Goal: Check status: Check status

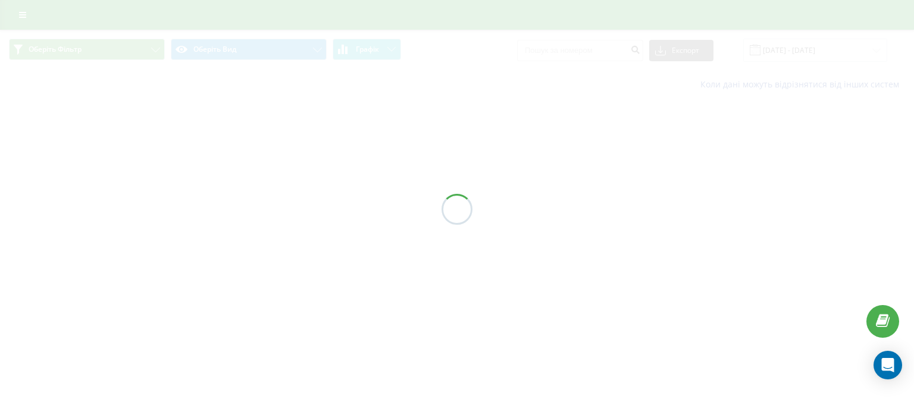
click at [409, 262] on div at bounding box center [457, 209] width 914 height 418
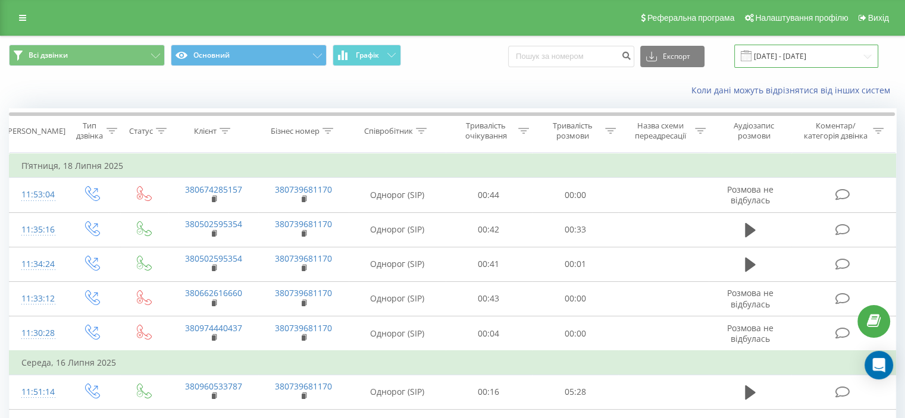
click at [822, 58] on input "[DATE] - [DATE]" at bounding box center [806, 56] width 144 height 23
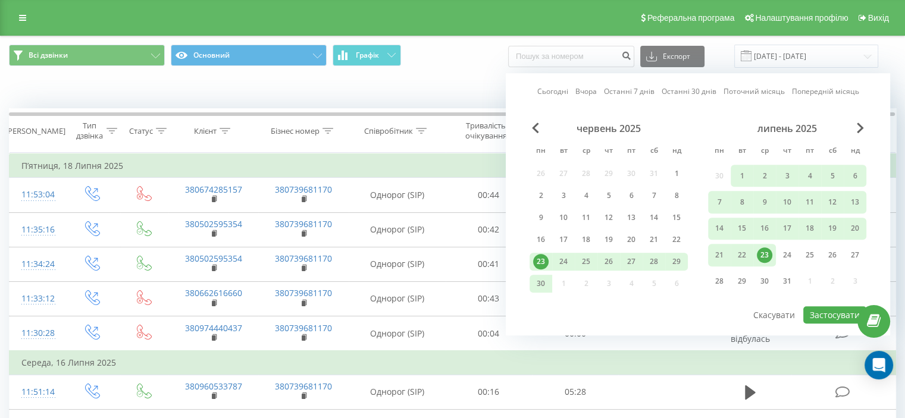
click at [629, 92] on link "Останні 7 днів" at bounding box center [629, 91] width 51 height 11
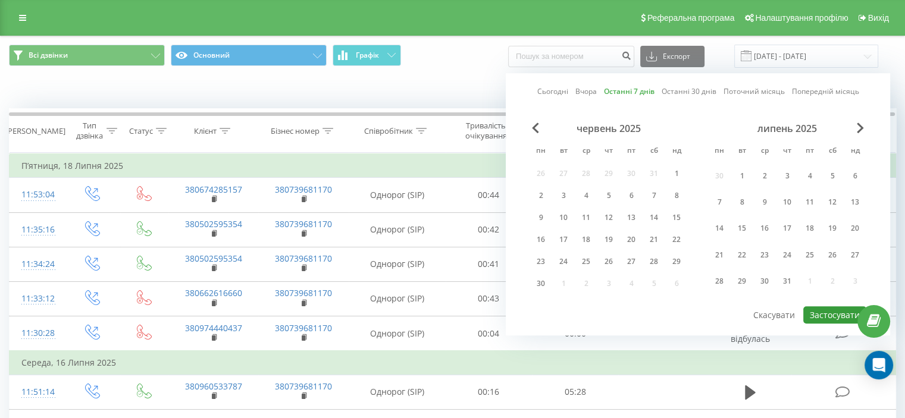
click at [824, 312] on button "Застосувати" at bounding box center [834, 314] width 63 height 17
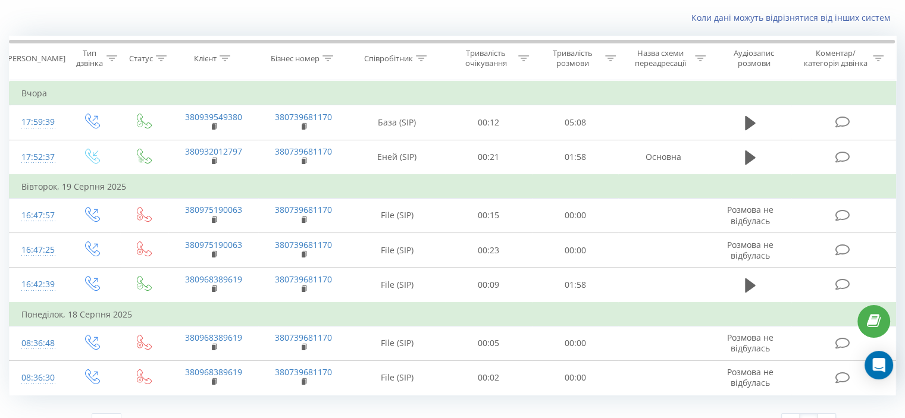
scroll to position [93, 0]
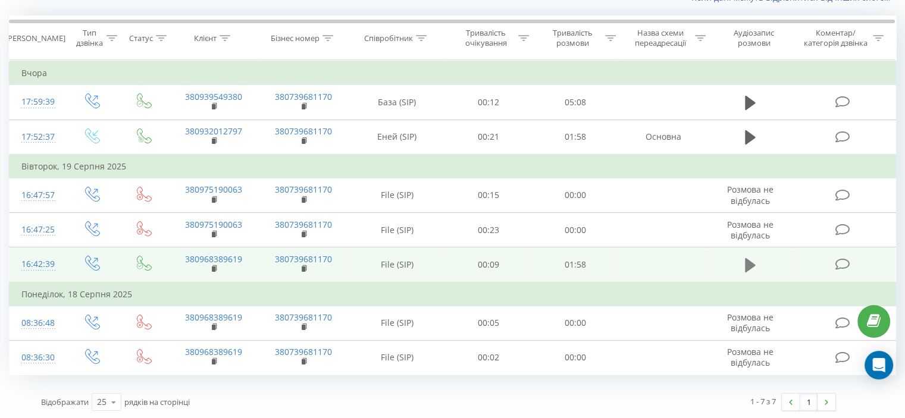
click at [751, 265] on icon at bounding box center [750, 265] width 11 height 14
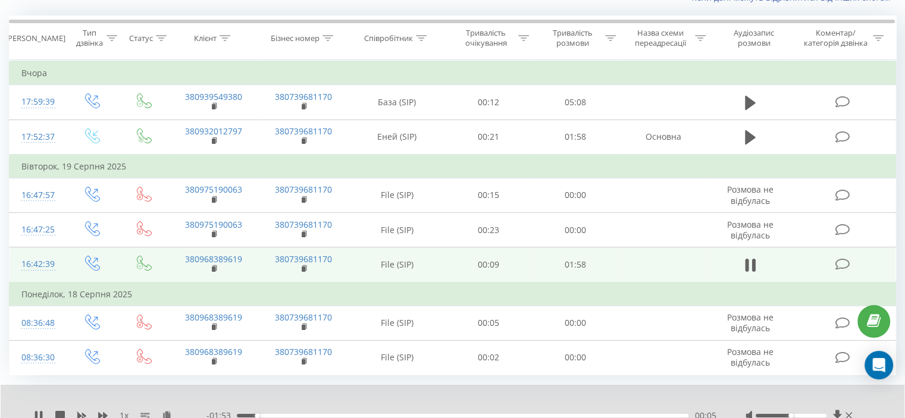
click at [603, 399] on div at bounding box center [444, 400] width 657 height 13
drag, startPoint x: 790, startPoint y: 412, endPoint x: 801, endPoint y: 414, distance: 10.8
click at [801, 414] on div at bounding box center [791, 416] width 71 height 4
click at [609, 395] on div at bounding box center [444, 400] width 657 height 13
click at [609, 394] on div at bounding box center [444, 400] width 657 height 13
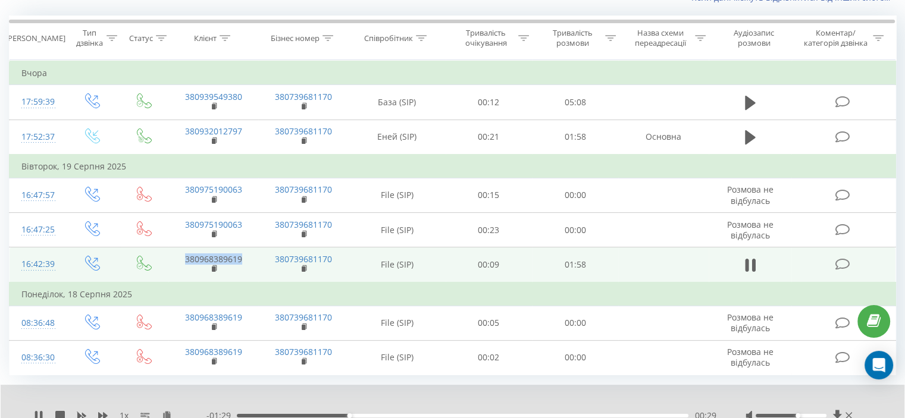
drag, startPoint x: 180, startPoint y: 257, endPoint x: 244, endPoint y: 259, distance: 63.7
click at [244, 259] on td "380968389619" at bounding box center [213, 265] width 90 height 35
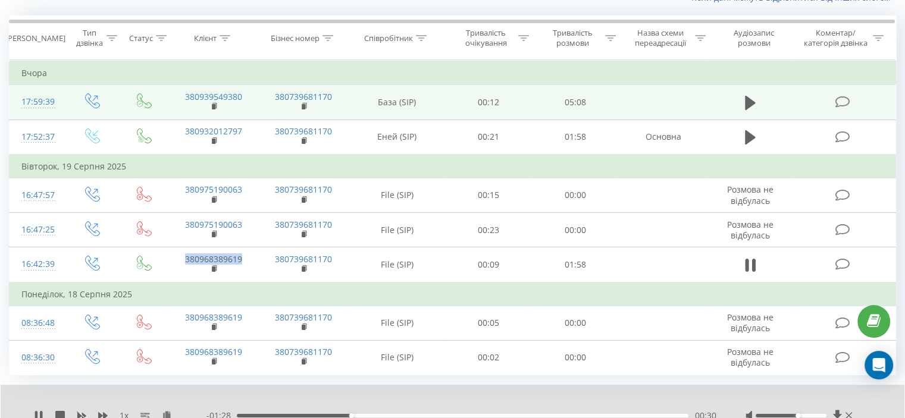
copy link "380968389619"
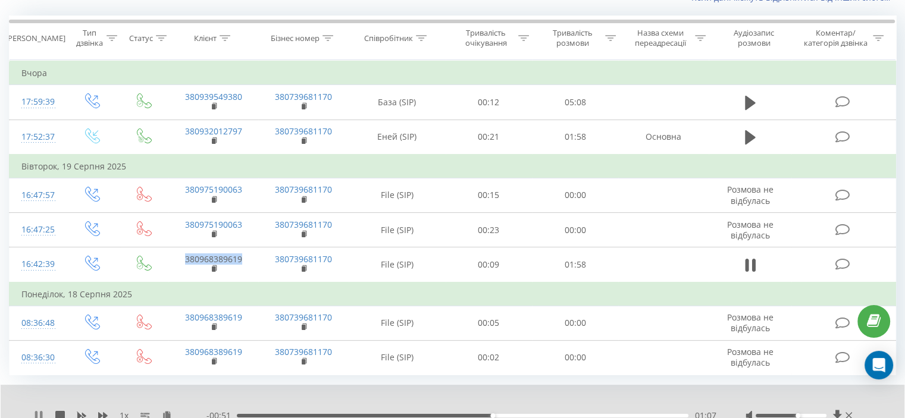
click at [40, 414] on icon at bounding box center [41, 416] width 2 height 10
click at [40, 414] on icon at bounding box center [38, 416] width 7 height 10
click at [486, 394] on div at bounding box center [444, 400] width 657 height 13
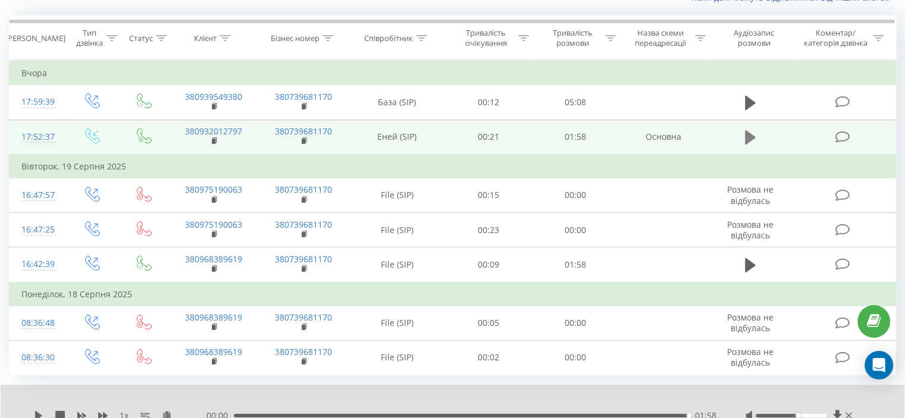
click at [744, 133] on button at bounding box center [750, 138] width 18 height 18
click at [749, 133] on icon at bounding box center [750, 137] width 11 height 17
click at [749, 133] on icon at bounding box center [750, 137] width 11 height 14
click at [464, 414] on div "01:07" at bounding box center [463, 416] width 452 height 4
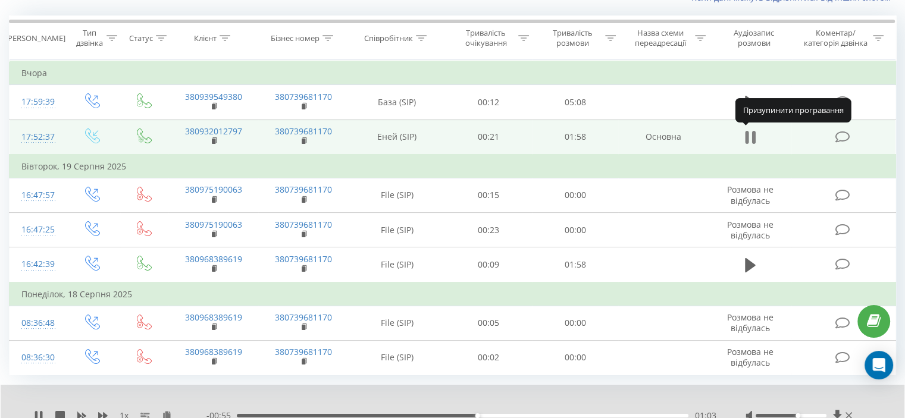
click at [753, 138] on icon at bounding box center [753, 137] width 4 height 13
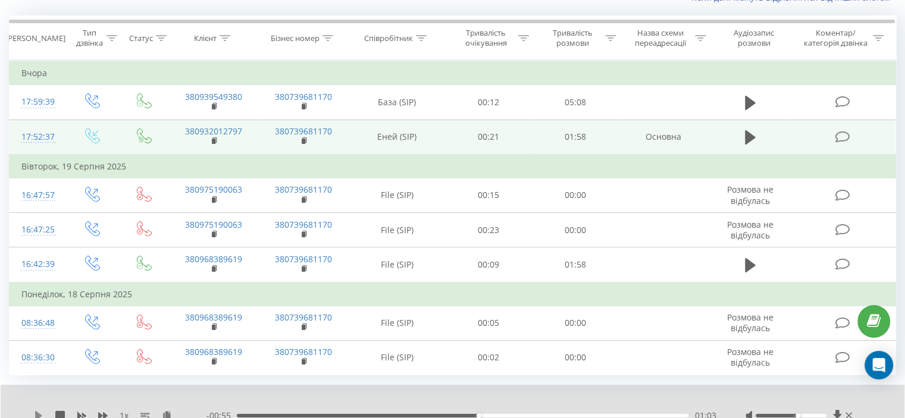
click at [36, 411] on icon at bounding box center [38, 416] width 7 height 10
click at [402, 400] on div at bounding box center [444, 400] width 657 height 13
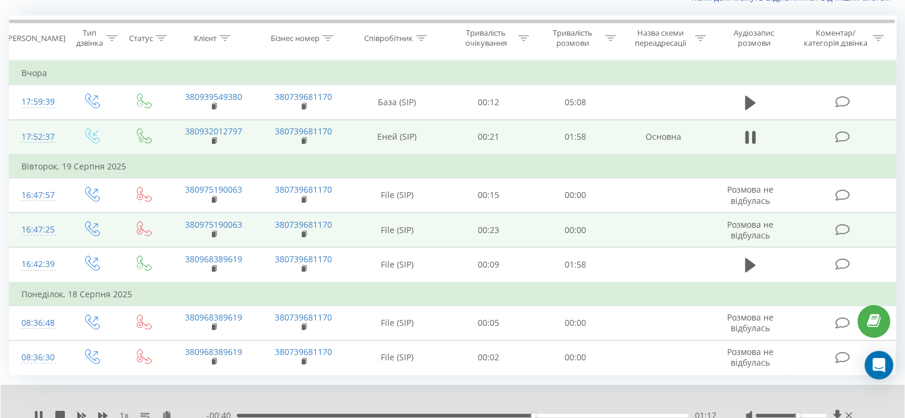
scroll to position [33, 0]
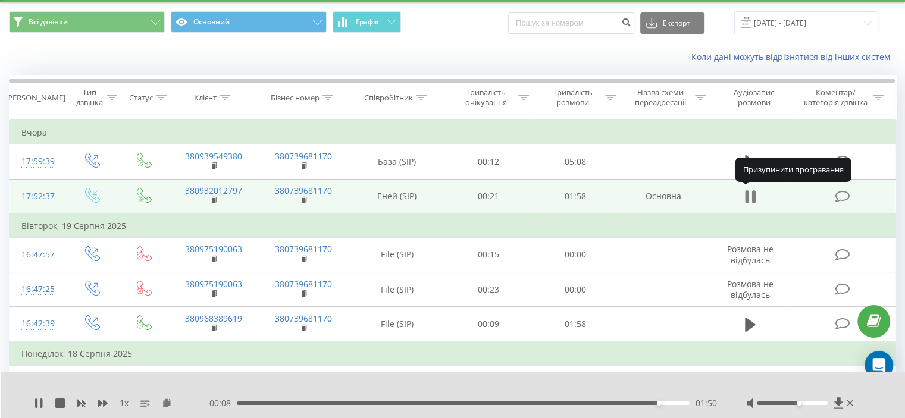
click at [751, 190] on icon at bounding box center [750, 197] width 11 height 17
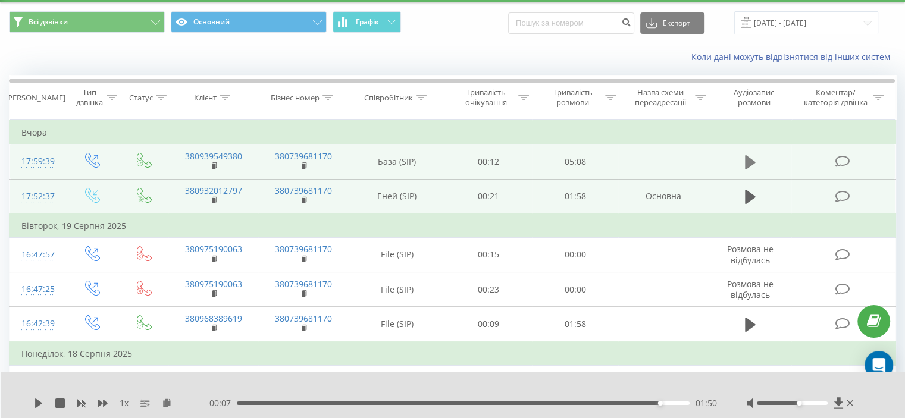
click at [747, 162] on icon at bounding box center [750, 162] width 11 height 14
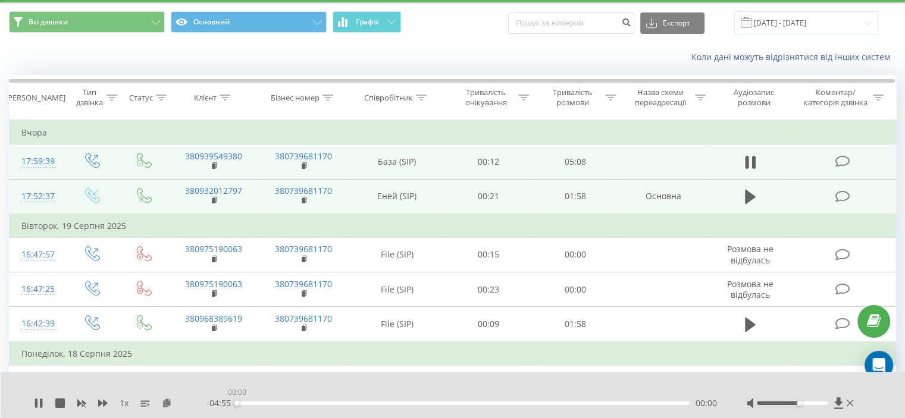
drag, startPoint x: 247, startPoint y: 404, endPoint x: 226, endPoint y: 404, distance: 20.8
click at [226, 404] on div "- 04:55 00:00 00:00" at bounding box center [461, 403] width 511 height 12
click at [352, 388] on div at bounding box center [445, 387] width 658 height 13
click at [273, 387] on div at bounding box center [445, 387] width 658 height 13
click at [352, 383] on div at bounding box center [445, 387] width 658 height 13
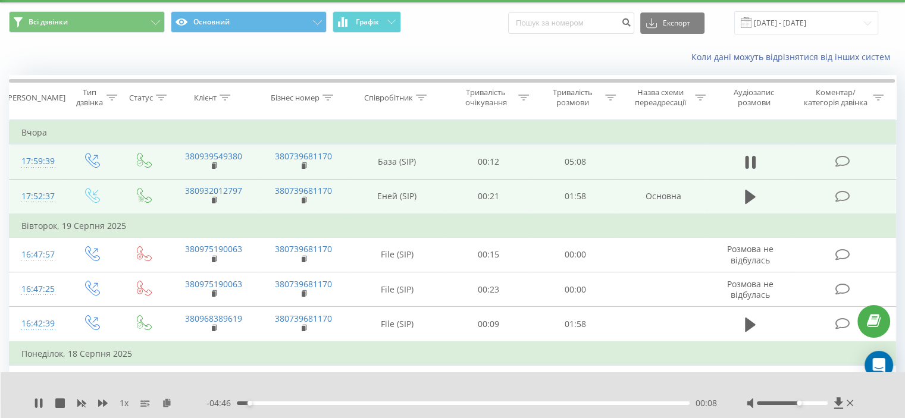
click at [328, 384] on div at bounding box center [445, 387] width 658 height 13
click at [331, 384] on div at bounding box center [445, 387] width 658 height 13
click at [305, 384] on div at bounding box center [445, 387] width 658 height 13
click at [300, 384] on div at bounding box center [445, 387] width 658 height 13
click at [299, 383] on div at bounding box center [445, 387] width 658 height 13
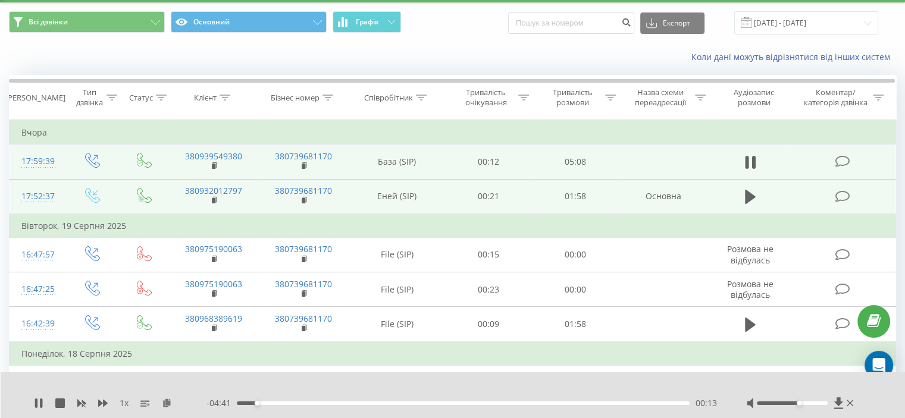
click at [296, 383] on div at bounding box center [445, 387] width 658 height 13
click at [40, 400] on icon at bounding box center [41, 404] width 2 height 10
click at [37, 402] on icon at bounding box center [38, 404] width 7 height 10
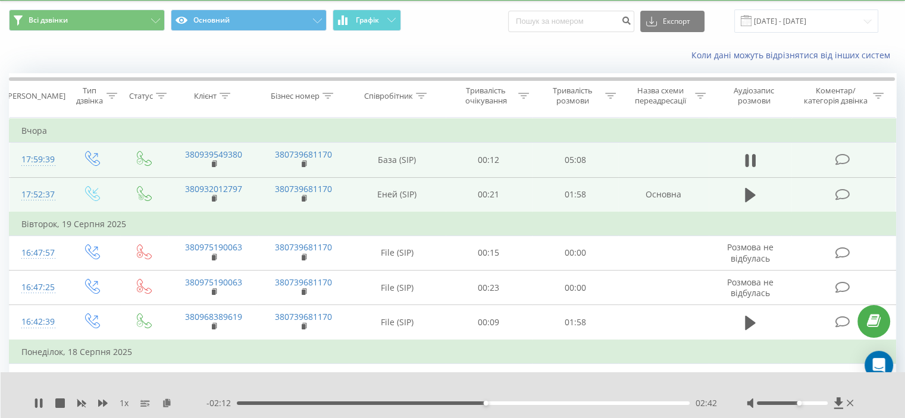
scroll to position [0, 0]
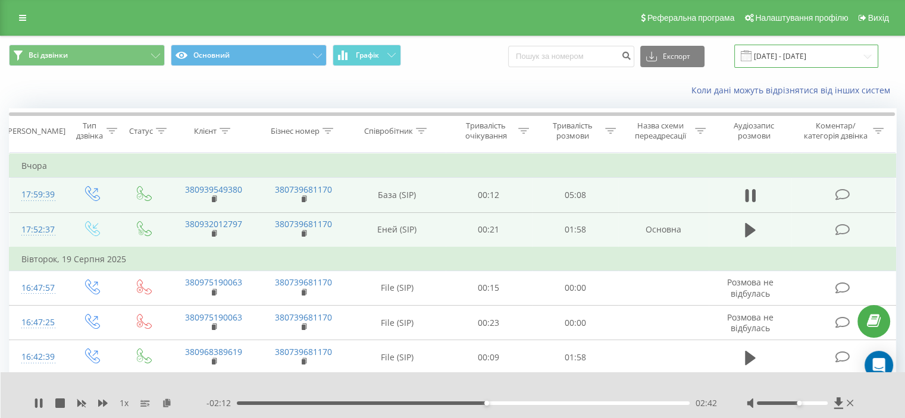
click at [787, 56] on input "[DATE] - [DATE]" at bounding box center [806, 56] width 144 height 23
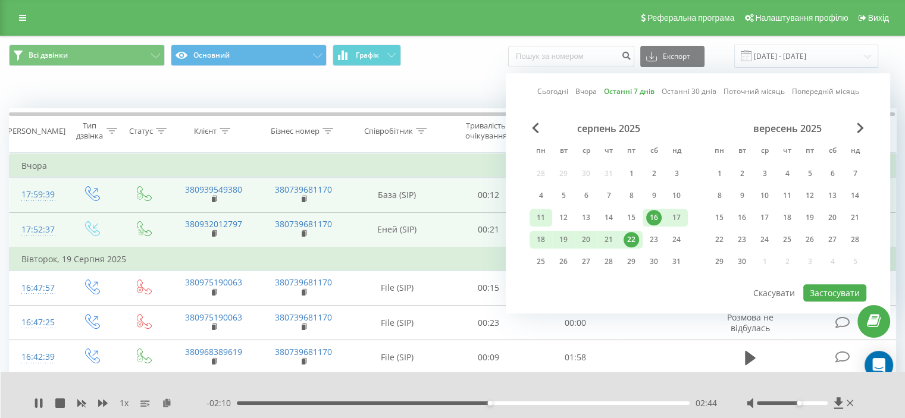
click at [544, 217] on div "11" at bounding box center [540, 217] width 15 height 15
click at [634, 217] on div "15" at bounding box center [631, 217] width 15 height 15
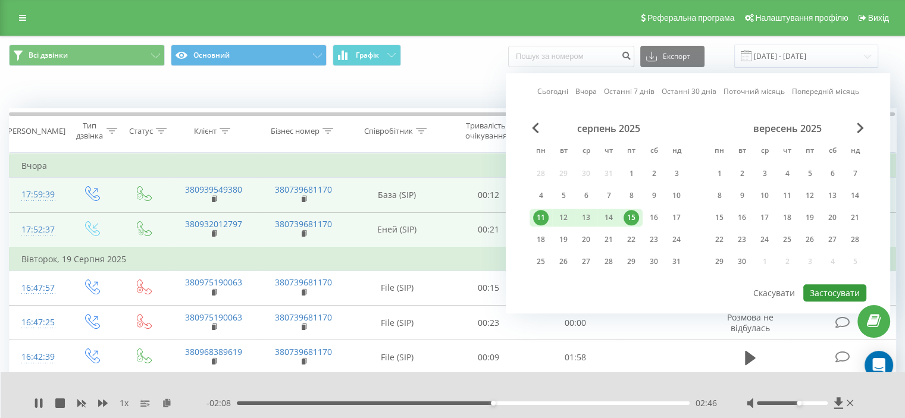
click at [835, 292] on button "Застосувати" at bounding box center [834, 292] width 63 height 17
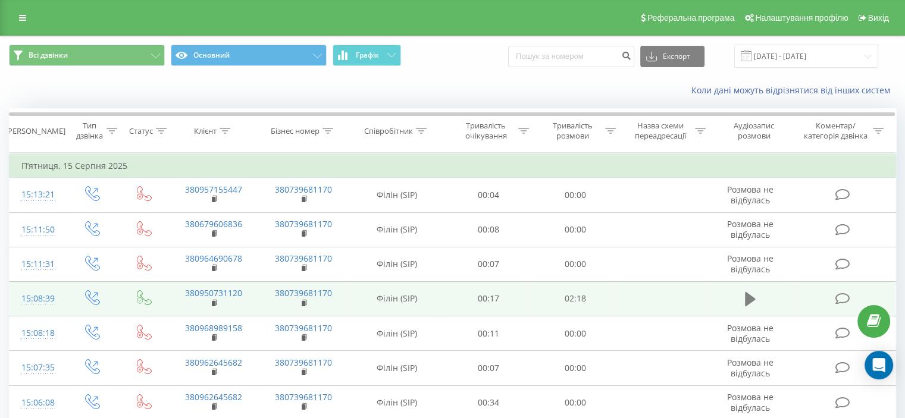
click at [750, 298] on icon at bounding box center [750, 299] width 11 height 14
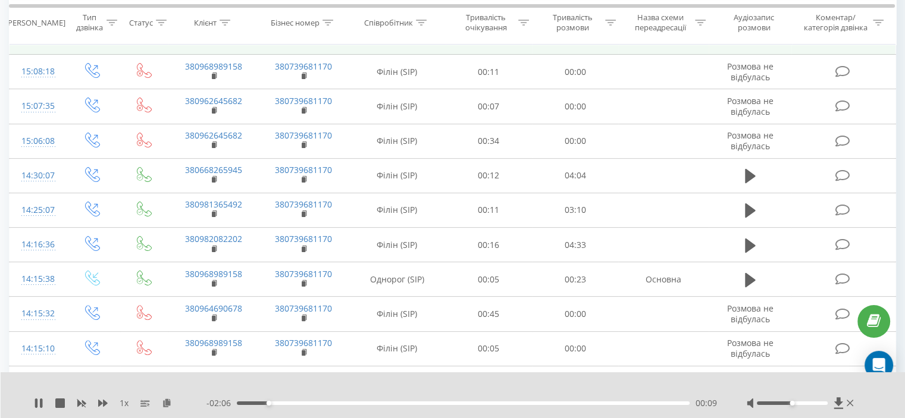
scroll to position [83, 0]
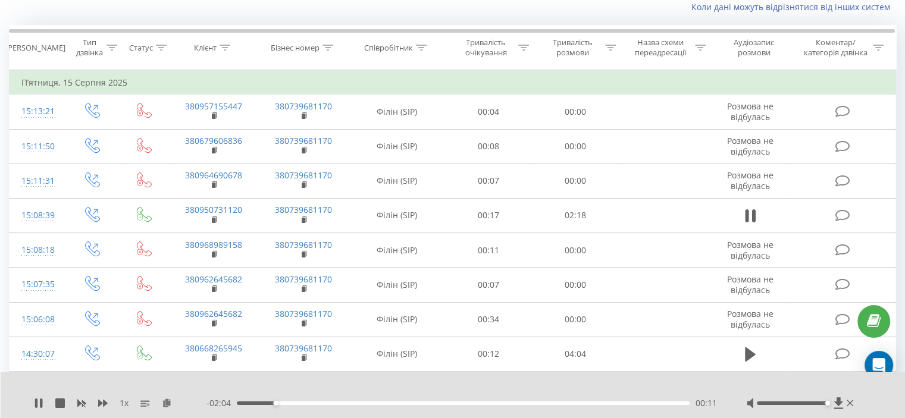
drag, startPoint x: 793, startPoint y: 403, endPoint x: 826, endPoint y: 405, distance: 33.9
click at [826, 405] on div "Accessibility label" at bounding box center [827, 403] width 5 height 5
click at [535, 384] on div at bounding box center [445, 387] width 658 height 13
click at [287, 403] on div "00:19" at bounding box center [463, 404] width 453 height 4
click at [308, 383] on div at bounding box center [445, 387] width 658 height 13
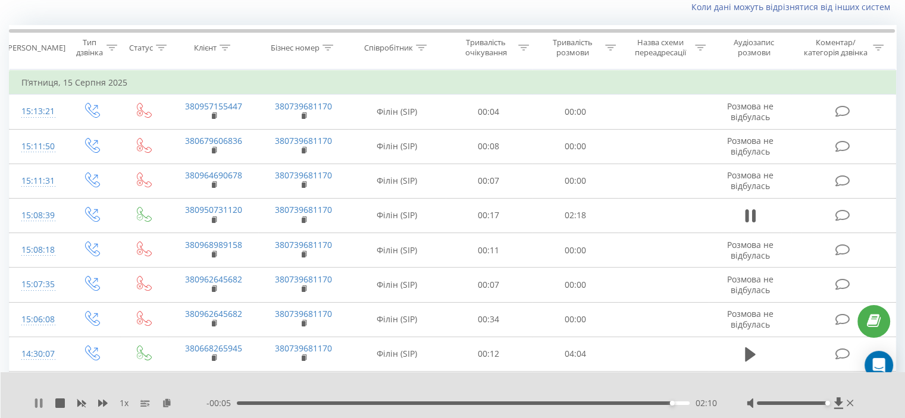
click at [35, 407] on icon at bounding box center [36, 404] width 2 height 10
click at [470, 401] on div "- 00:05 02:11 02:11" at bounding box center [461, 403] width 511 height 12
click at [470, 403] on div "02:11" at bounding box center [463, 404] width 453 height 4
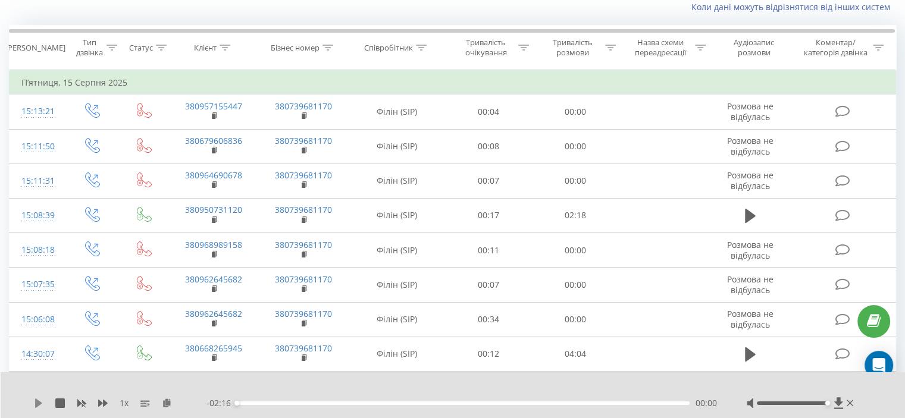
click at [40, 402] on icon at bounding box center [38, 404] width 7 height 10
click at [442, 403] on div "01:13" at bounding box center [463, 404] width 453 height 4
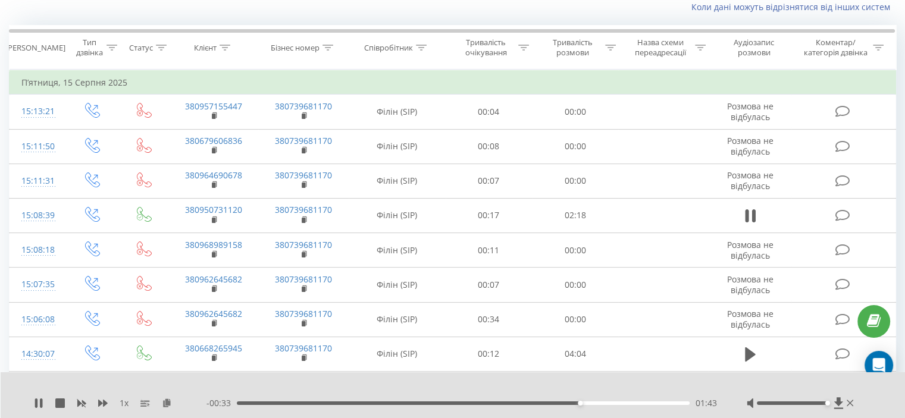
click at [409, 377] on div "1 x - 00:33 01:43 01:43" at bounding box center [453, 395] width 905 height 46
click at [475, 380] on div "1 x - 00:30 01:45 01:45" at bounding box center [453, 395] width 905 height 46
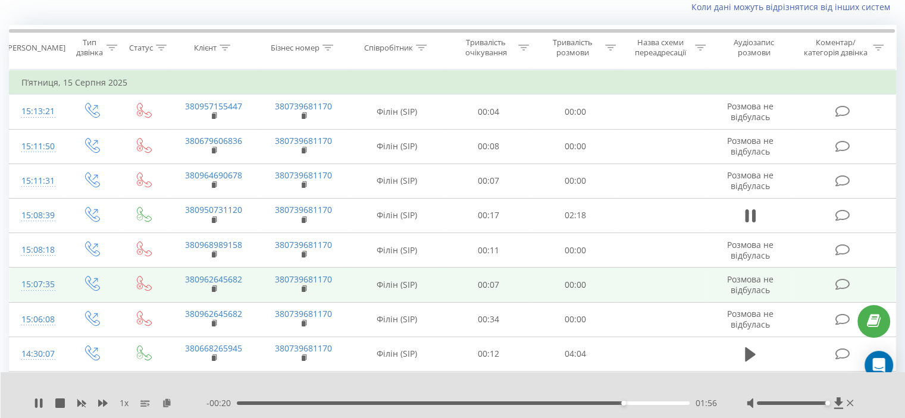
click at [531, 284] on td "00:07" at bounding box center [489, 285] width 86 height 35
click at [524, 280] on td "00:07" at bounding box center [489, 285] width 86 height 35
click at [536, 282] on td "00:00" at bounding box center [575, 285] width 86 height 35
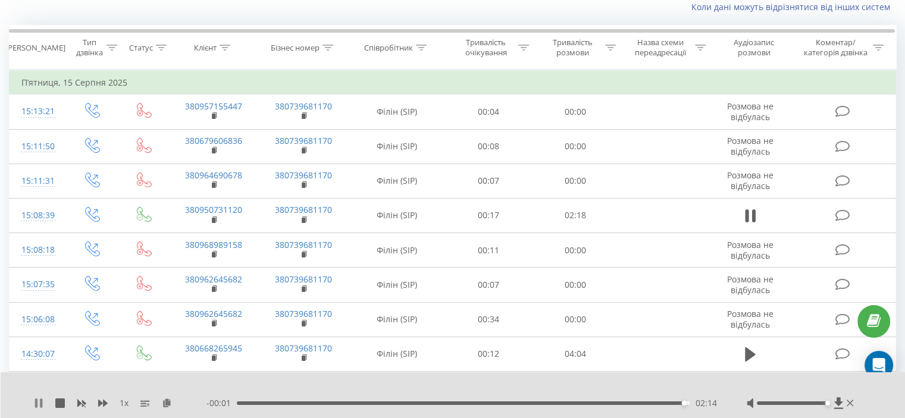
click at [40, 405] on icon at bounding box center [41, 404] width 2 height 10
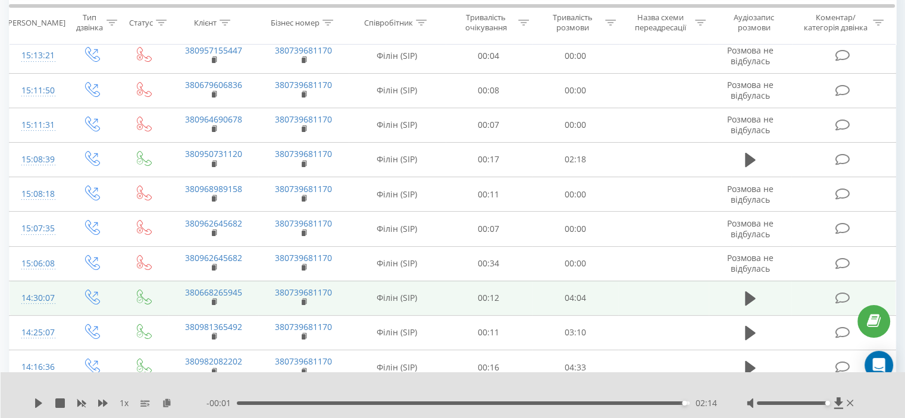
scroll to position [143, 0]
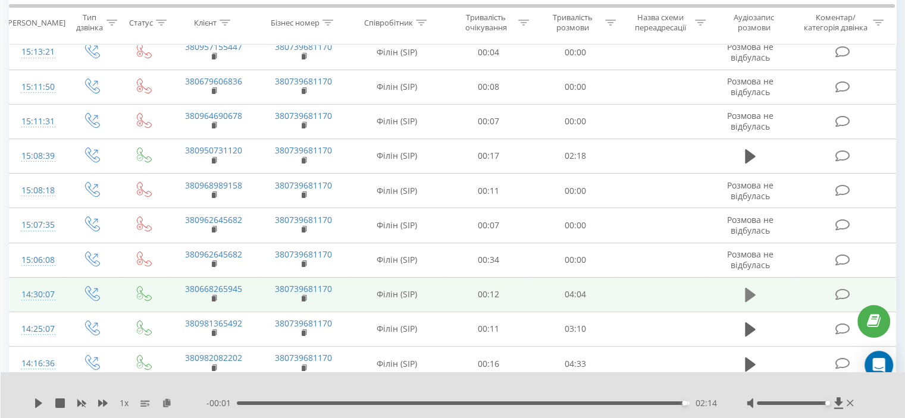
click at [745, 290] on icon at bounding box center [750, 295] width 11 height 14
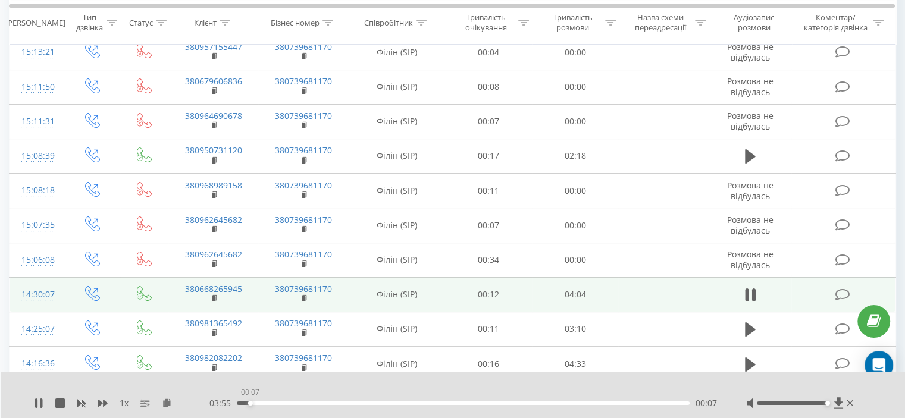
click at [250, 403] on div "00:07" at bounding box center [463, 404] width 453 height 4
click at [244, 402] on div "00:09" at bounding box center [463, 404] width 453 height 4
click at [267, 386] on div at bounding box center [445, 387] width 658 height 13
click at [245, 403] on div "00:04" at bounding box center [463, 404] width 453 height 4
click at [246, 403] on div "00:18" at bounding box center [463, 404] width 453 height 4
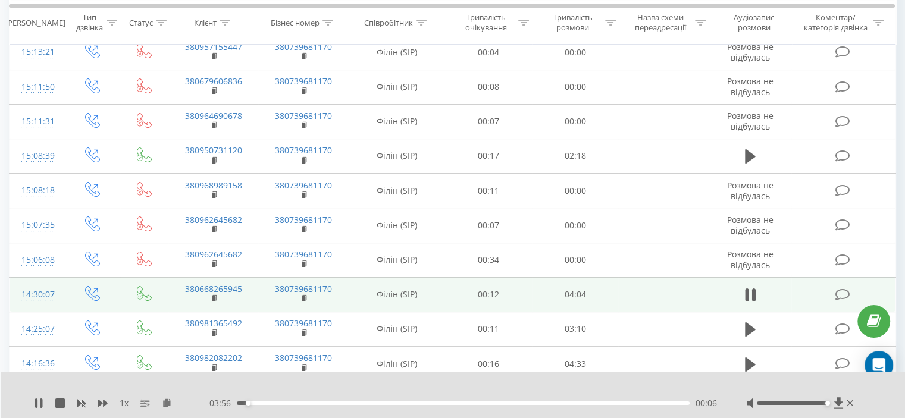
click at [273, 390] on div at bounding box center [445, 387] width 658 height 13
click at [443, 385] on div at bounding box center [445, 387] width 658 height 13
click at [635, 383] on div at bounding box center [445, 387] width 658 height 13
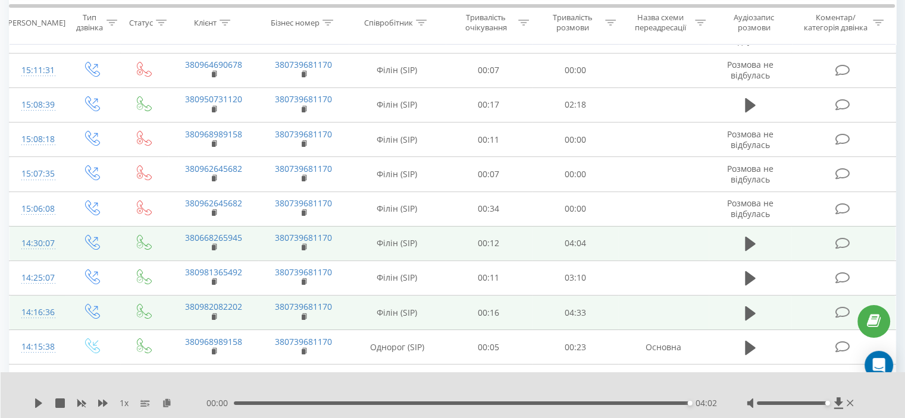
scroll to position [202, 0]
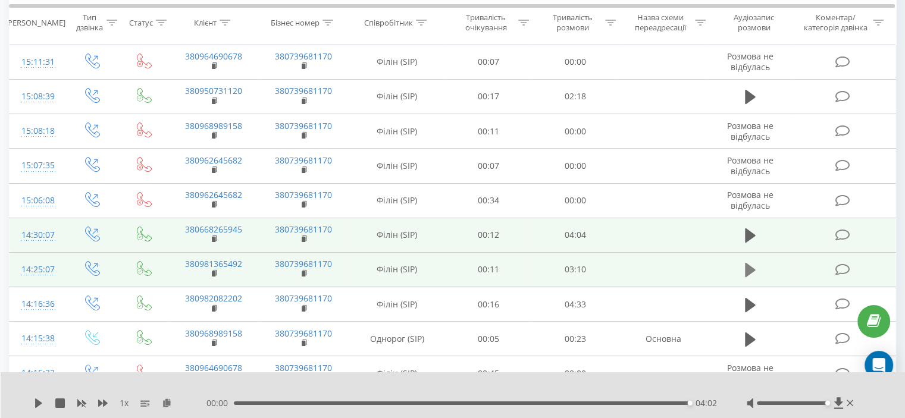
click at [753, 268] on icon at bounding box center [750, 270] width 11 height 14
click at [517, 403] on div "01:57" at bounding box center [463, 404] width 453 height 4
click at [398, 401] on div "- 00:57 02:11 02:11" at bounding box center [461, 403] width 511 height 12
click at [398, 403] on div "02:14" at bounding box center [463, 404] width 453 height 4
click at [350, 402] on div "01:09" at bounding box center [463, 404] width 453 height 4
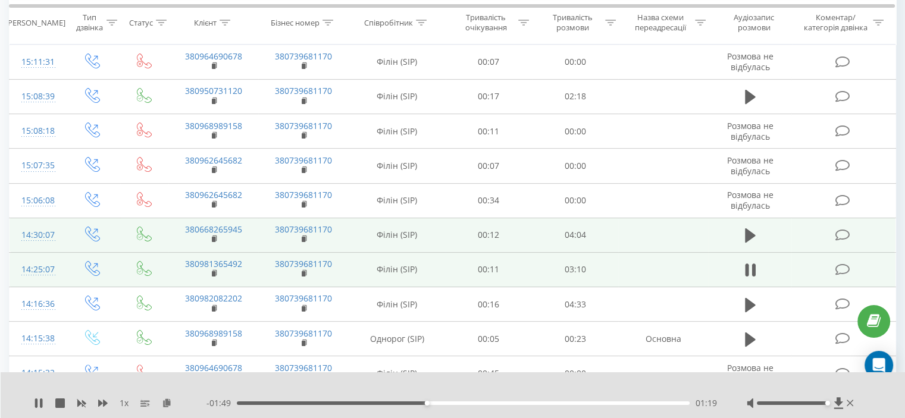
click at [513, 400] on div "- 01:49 01:19 01:19" at bounding box center [461, 403] width 511 height 12
click at [514, 405] on div "- 01:49 01:19 01:19" at bounding box center [461, 403] width 511 height 12
click at [515, 402] on div "01:20" at bounding box center [463, 404] width 453 height 4
click at [546, 390] on div at bounding box center [445, 387] width 658 height 13
click at [569, 406] on div "- 01:00 02:08 02:08" at bounding box center [461, 403] width 511 height 12
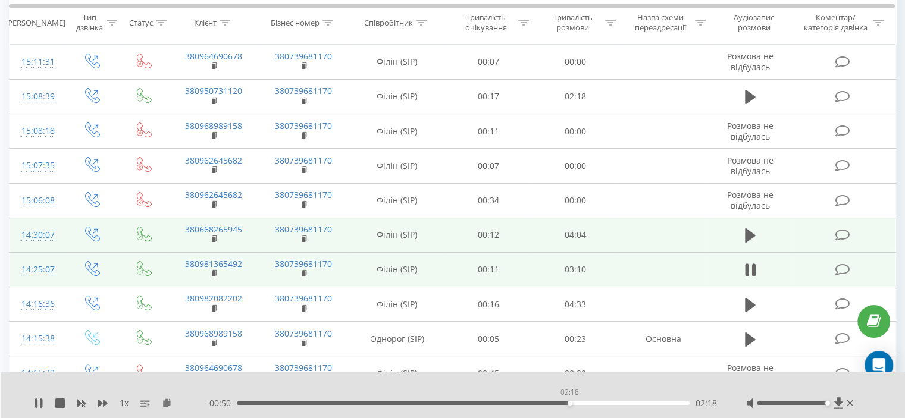
click at [569, 402] on div "02:18" at bounding box center [463, 404] width 453 height 4
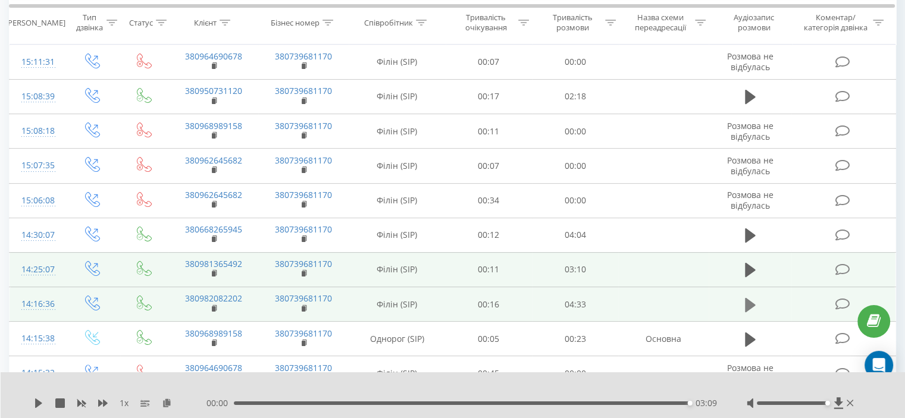
click at [748, 305] on icon at bounding box center [750, 305] width 11 height 14
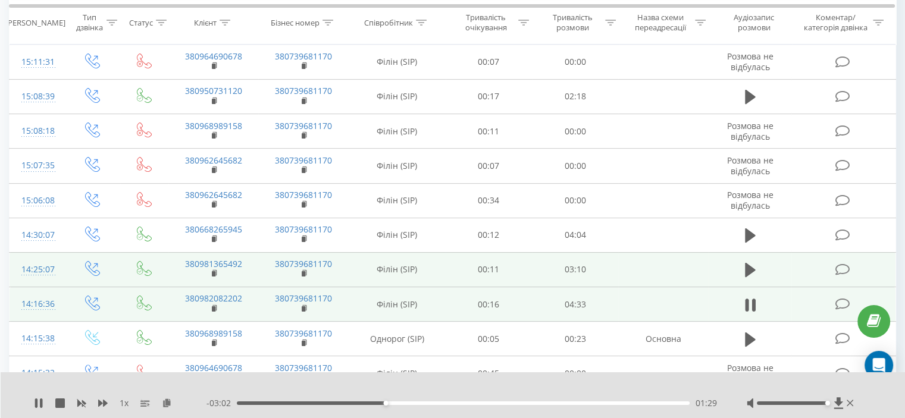
click at [427, 400] on div "- 03:02 01:29 01:29" at bounding box center [461, 403] width 511 height 12
click at [428, 405] on div "01:30" at bounding box center [463, 404] width 453 height 4
click at [481, 402] on div "01:56" at bounding box center [463, 404] width 453 height 4
click at [452, 404] on div "02:09" at bounding box center [463, 404] width 453 height 4
click at [424, 404] on div "02:09" at bounding box center [463, 404] width 453 height 4
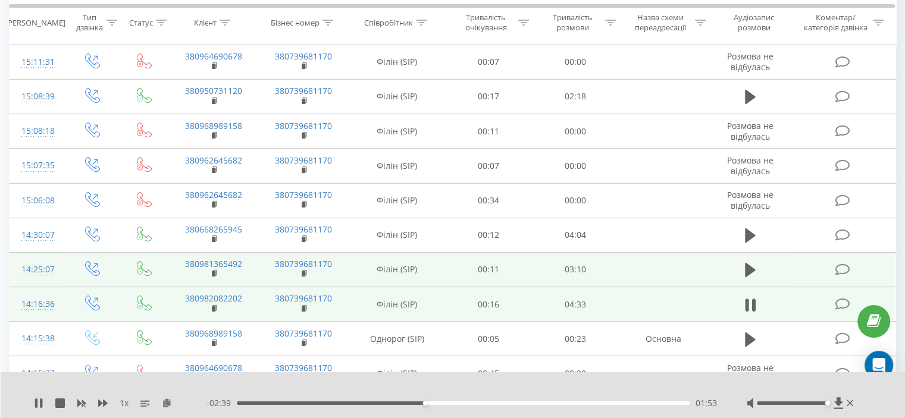
click at [407, 402] on div "01:53" at bounding box center [463, 404] width 453 height 4
click at [390, 403] on div "01:43" at bounding box center [463, 404] width 453 height 4
click at [383, 386] on div at bounding box center [445, 387] width 658 height 13
click at [35, 408] on icon at bounding box center [39, 404] width 10 height 10
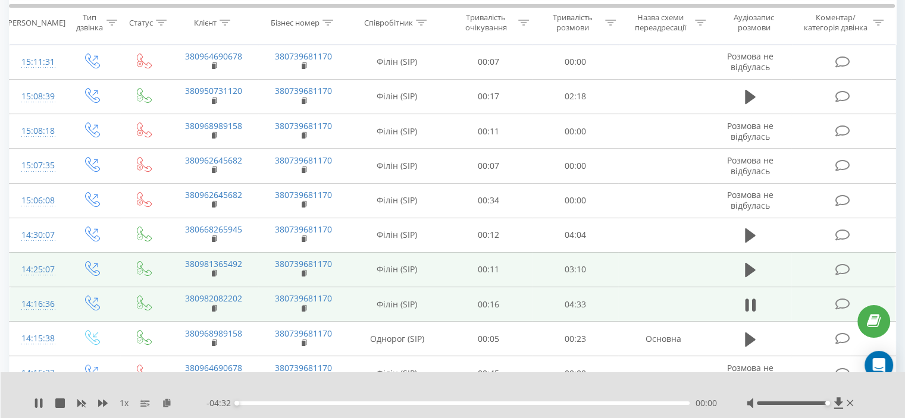
click at [280, 389] on div at bounding box center [445, 387] width 658 height 13
click at [416, 404] on div "02:08" at bounding box center [463, 404] width 453 height 4
click at [417, 403] on div "01:48" at bounding box center [463, 404] width 453 height 4
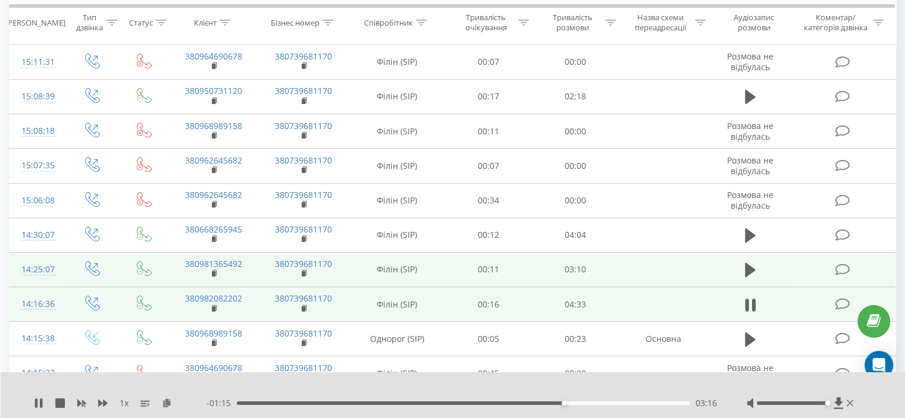
click at [459, 403] on div "03:16" at bounding box center [463, 404] width 453 height 4
click at [446, 384] on div at bounding box center [445, 387] width 658 height 13
click at [425, 403] on div "02:17" at bounding box center [463, 404] width 453 height 4
click at [356, 404] on div "01:55" at bounding box center [463, 404] width 453 height 4
click at [377, 387] on div at bounding box center [445, 387] width 658 height 13
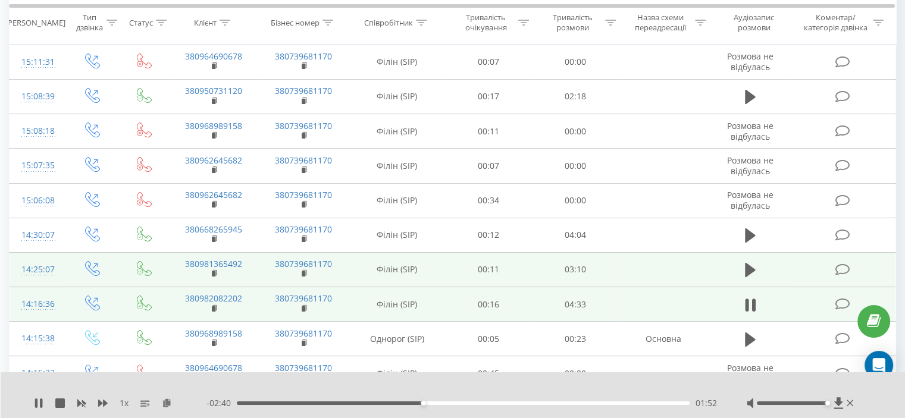
click at [428, 403] on div "01:52" at bounding box center [463, 404] width 453 height 4
click at [425, 402] on div "01:57" at bounding box center [463, 404] width 453 height 4
click at [42, 405] on icon at bounding box center [41, 404] width 2 height 10
click at [36, 402] on icon at bounding box center [38, 404] width 7 height 10
click at [358, 381] on div at bounding box center [445, 387] width 658 height 13
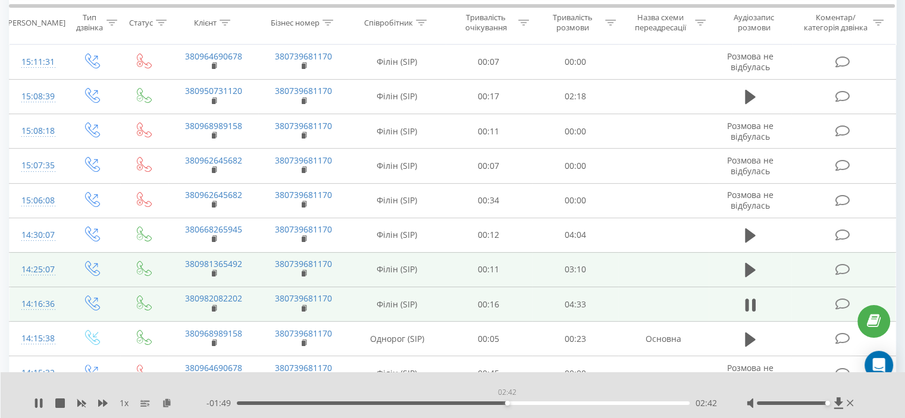
click at [507, 403] on div "02:42" at bounding box center [463, 404] width 453 height 4
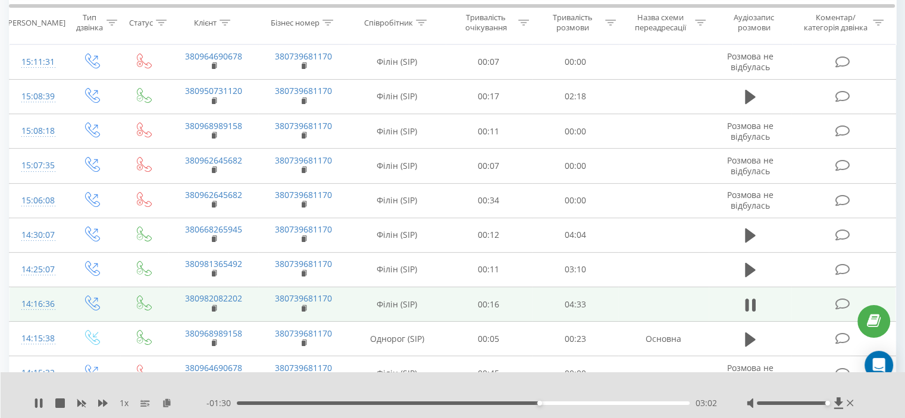
click at [556, 403] on div "03:02" at bounding box center [463, 404] width 453 height 4
click at [588, 403] on div "03:31" at bounding box center [463, 404] width 453 height 4
click at [611, 402] on div "03:37" at bounding box center [463, 404] width 453 height 4
click at [628, 403] on div "03:47" at bounding box center [463, 404] width 453 height 4
click at [647, 402] on div "00:00" at bounding box center [463, 404] width 453 height 4
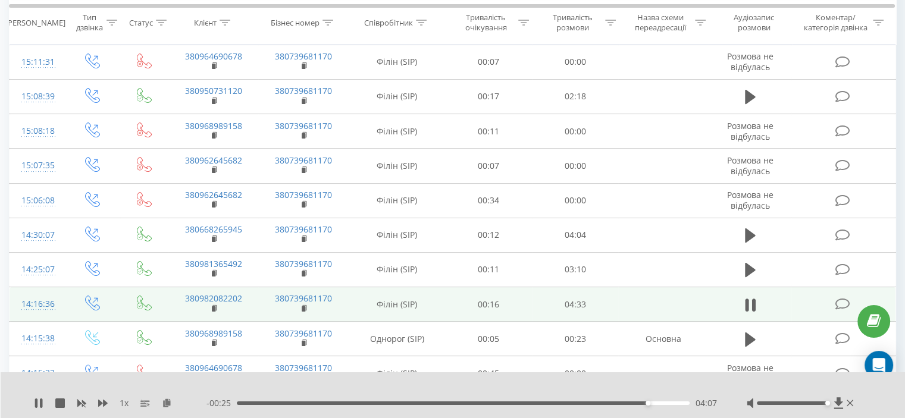
click at [647, 385] on div at bounding box center [445, 387] width 658 height 13
click at [627, 403] on div "04:09" at bounding box center [463, 404] width 453 height 4
click at [616, 387] on div at bounding box center [445, 387] width 658 height 13
drag, startPoint x: 600, startPoint y: 389, endPoint x: 610, endPoint y: 385, distance: 11.3
click at [601, 389] on div at bounding box center [445, 387] width 658 height 13
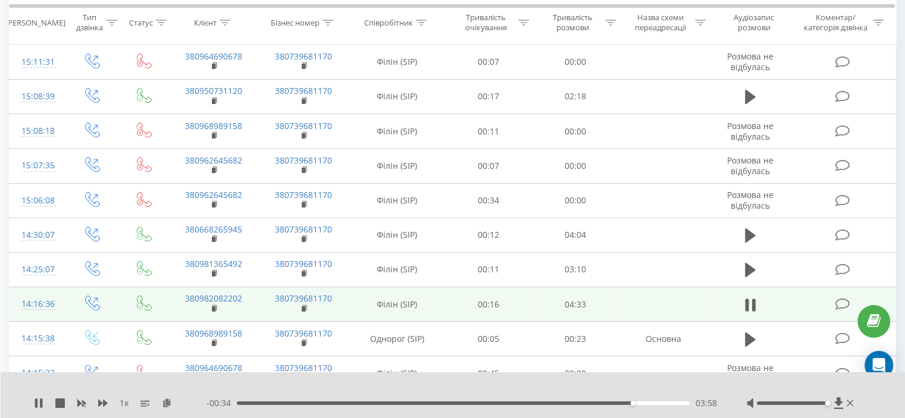
click at [621, 383] on div at bounding box center [445, 387] width 658 height 13
click at [628, 384] on div at bounding box center [445, 387] width 658 height 13
click at [622, 383] on div at bounding box center [445, 387] width 658 height 13
click at [616, 383] on div at bounding box center [445, 387] width 658 height 13
click at [632, 400] on div "- 00:13 04:19 04:19" at bounding box center [461, 403] width 511 height 12
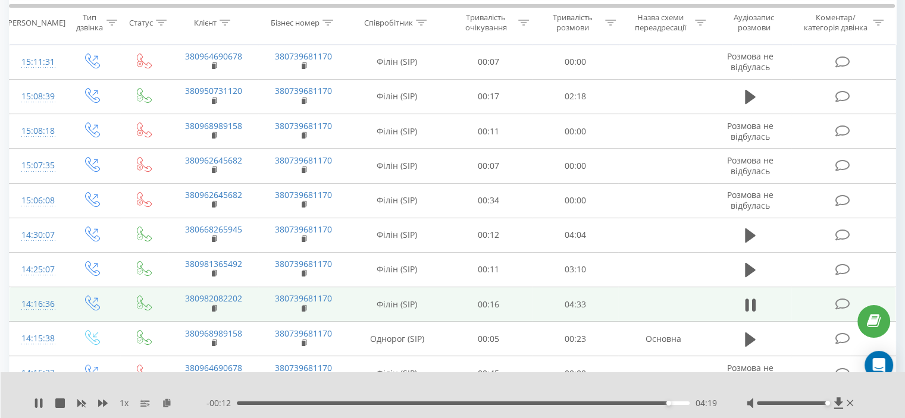
click at [629, 403] on div "04:19" at bounding box center [463, 404] width 453 height 4
click at [382, 381] on div at bounding box center [445, 387] width 658 height 13
click at [376, 383] on div at bounding box center [445, 387] width 658 height 13
click at [372, 385] on div at bounding box center [445, 387] width 658 height 13
click at [532, 386] on div at bounding box center [445, 387] width 658 height 13
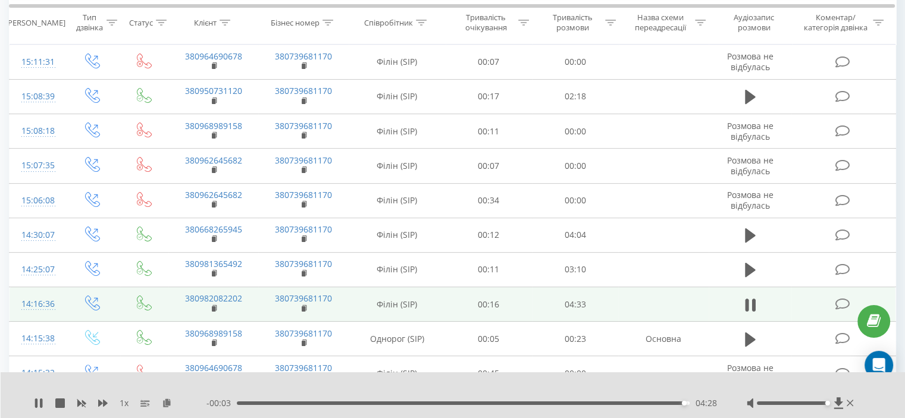
click at [544, 383] on div at bounding box center [445, 387] width 658 height 13
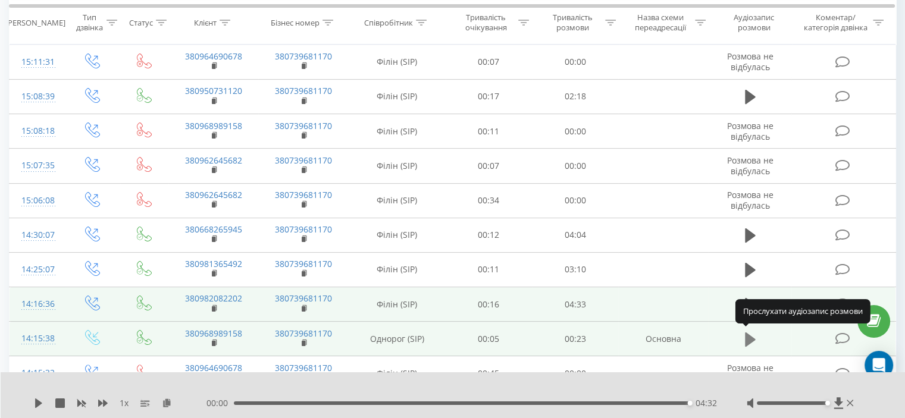
click at [747, 337] on icon at bounding box center [750, 340] width 11 height 14
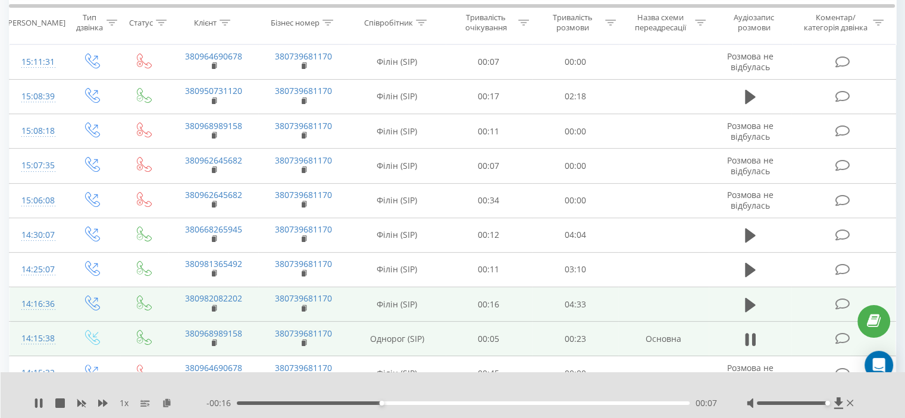
click at [531, 383] on div at bounding box center [445, 387] width 658 height 13
click at [476, 383] on div at bounding box center [445, 387] width 658 height 13
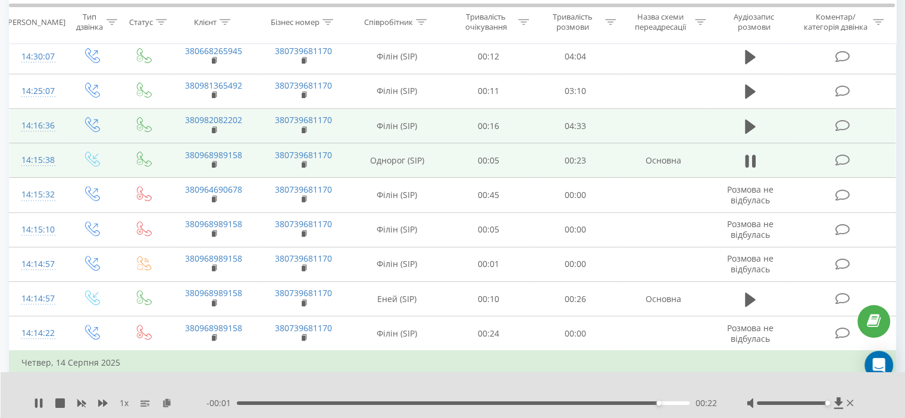
scroll to position [500, 0]
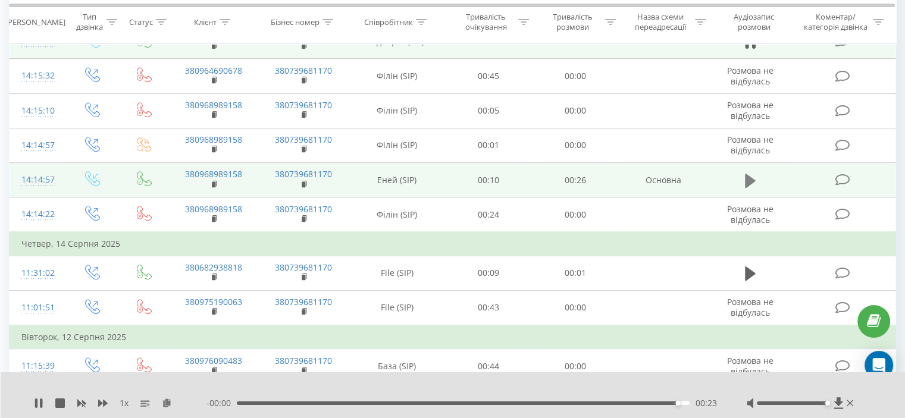
click at [750, 176] on icon at bounding box center [750, 180] width 11 height 14
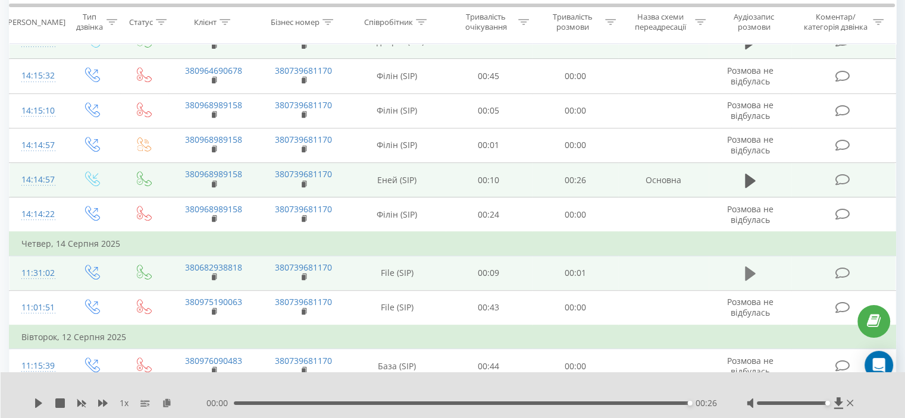
click at [747, 273] on icon at bounding box center [750, 274] width 11 height 14
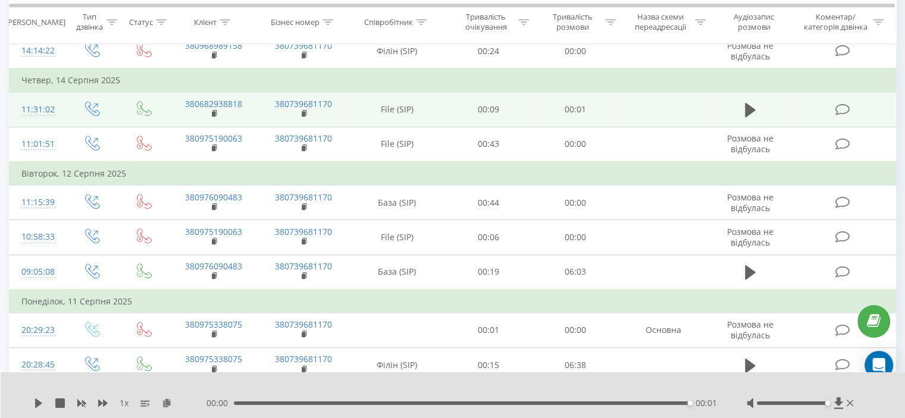
scroll to position [678, 0]
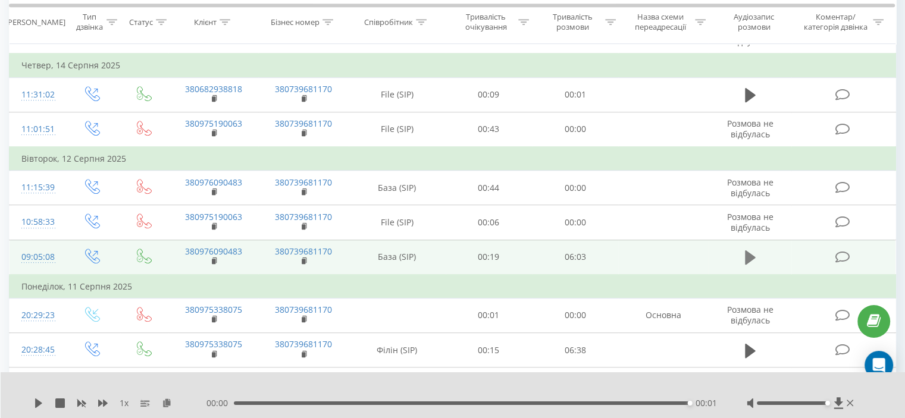
click at [747, 258] on icon at bounding box center [750, 257] width 11 height 14
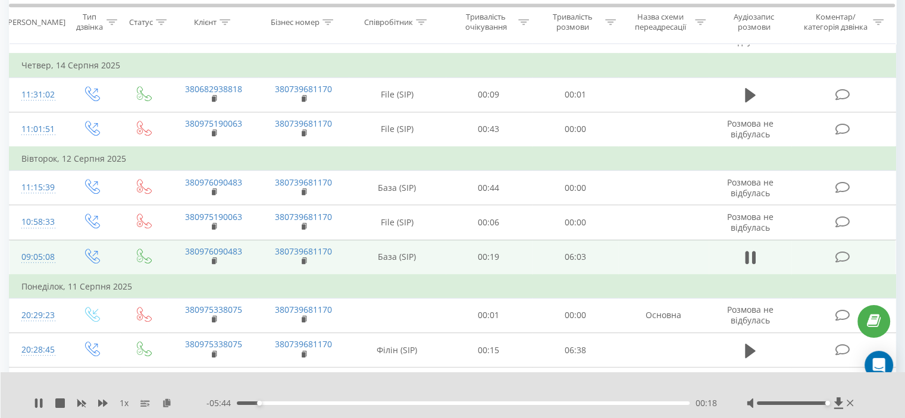
click at [400, 284] on td "Понеділок, 11 Серпня 2025" at bounding box center [453, 287] width 887 height 24
click at [243, 280] on td "Понеділок, 11 Серпня 2025" at bounding box center [453, 287] width 887 height 24
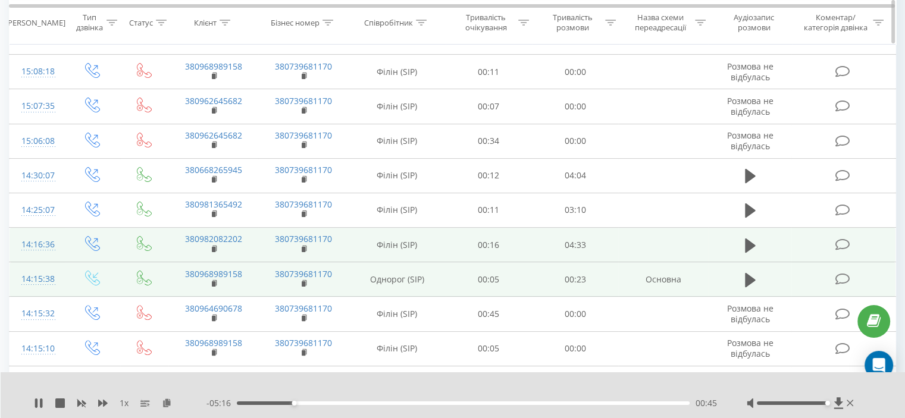
scroll to position [0, 0]
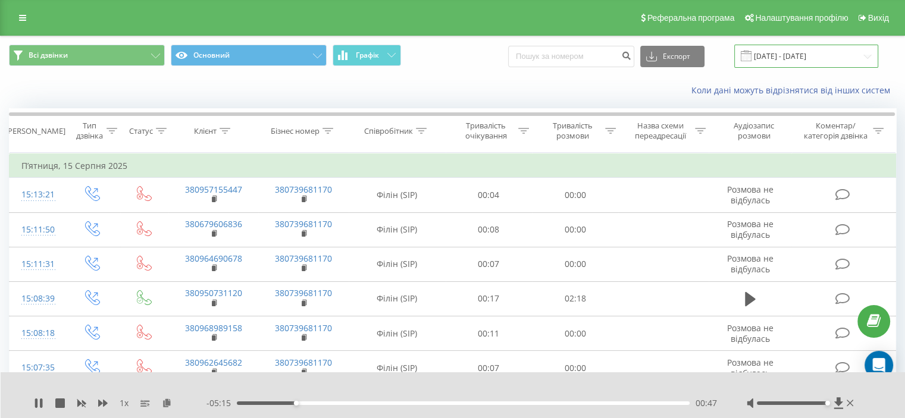
click at [791, 60] on input "[DATE] - [DATE]" at bounding box center [806, 56] width 144 height 23
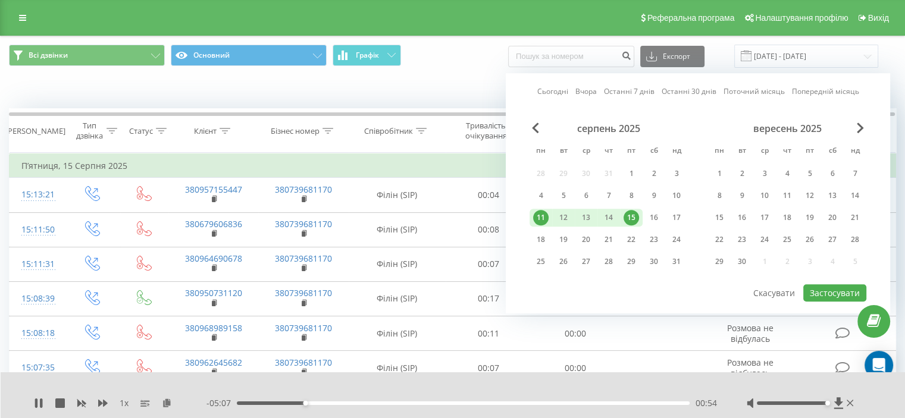
click at [591, 90] on link "Вчора" at bounding box center [585, 91] width 21 height 11
click at [542, 239] on div "18" at bounding box center [540, 239] width 15 height 15
click at [608, 239] on div "21" at bounding box center [608, 239] width 15 height 15
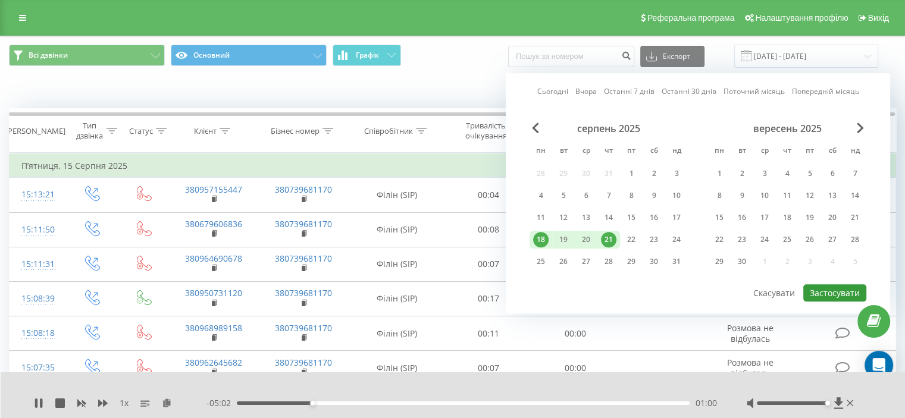
click at [820, 286] on button "Застосувати" at bounding box center [834, 292] width 63 height 17
type input "[DATE] - [DATE]"
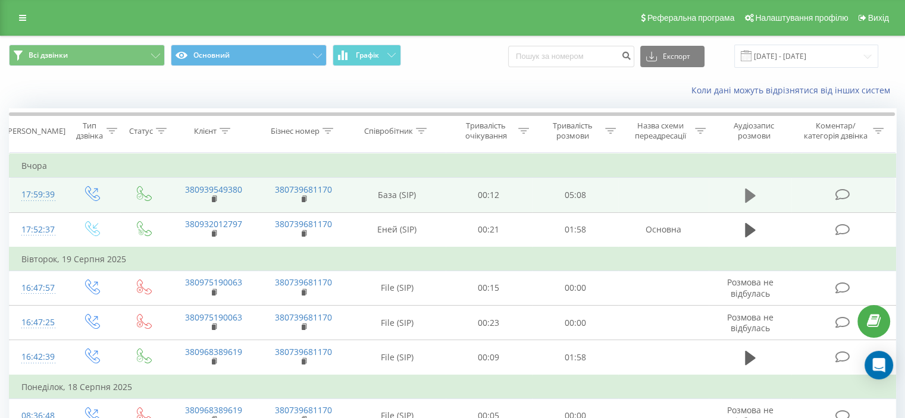
click at [747, 199] on icon at bounding box center [750, 196] width 11 height 14
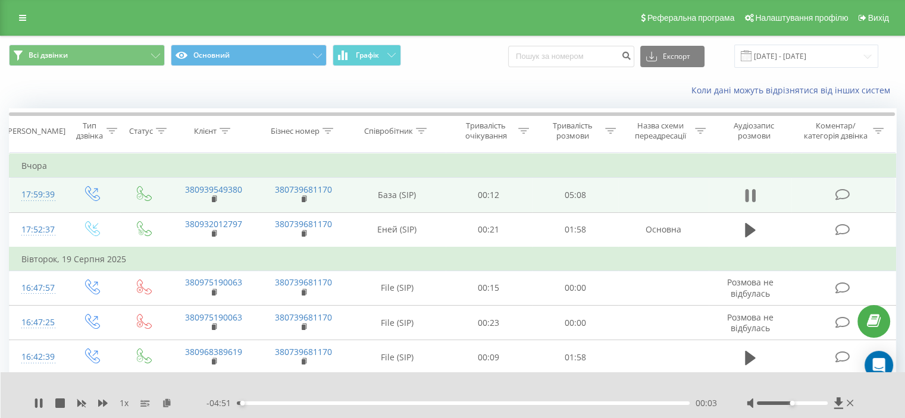
click at [745, 197] on icon at bounding box center [750, 195] width 11 height 17
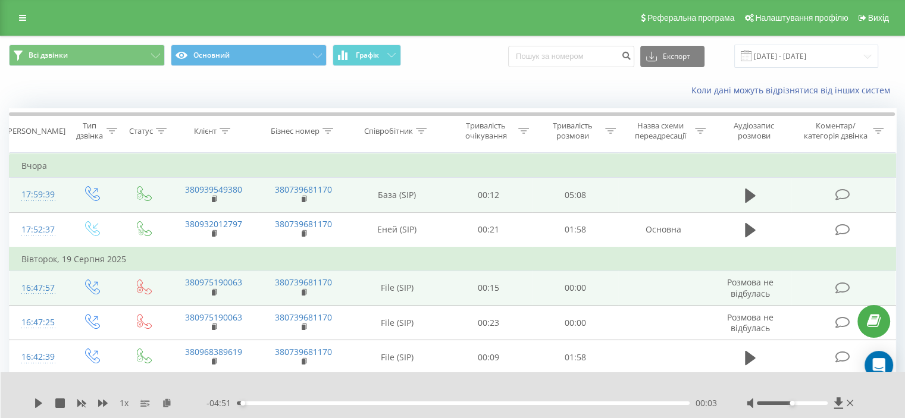
click at [622, 283] on td at bounding box center [663, 288] width 90 height 35
